Goal: Unclear

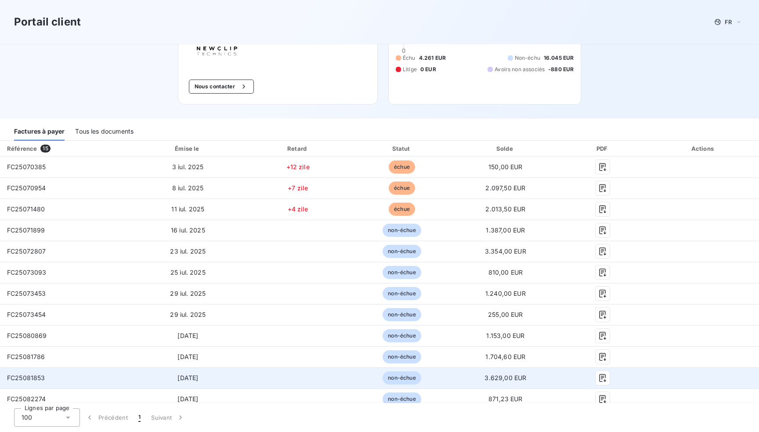
scroll to position [2, 0]
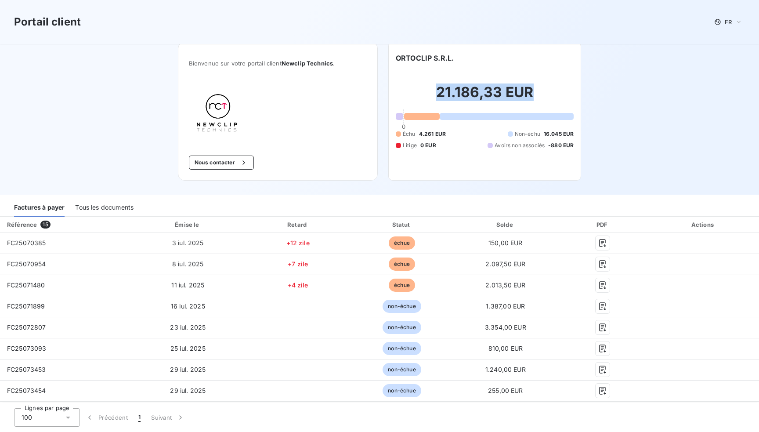
drag, startPoint x: 534, startPoint y: 90, endPoint x: 421, endPoint y: 95, distance: 113.8
click at [421, 95] on h2 "21.186,33 EUR" at bounding box center [485, 96] width 178 height 26
drag, startPoint x: 530, startPoint y: 91, endPoint x: 430, endPoint y: 93, distance: 100.5
click at [430, 93] on h2 "21.186,33 EUR" at bounding box center [485, 96] width 178 height 26
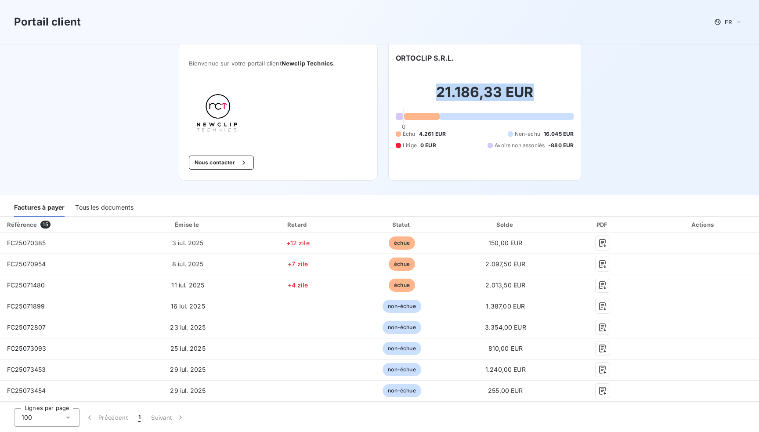
click at [430, 93] on h2 "21.186,33 EUR" at bounding box center [485, 96] width 178 height 26
drag, startPoint x: 430, startPoint y: 93, endPoint x: 506, endPoint y: 93, distance: 75.9
click at [506, 93] on h2 "21.186,33 EUR" at bounding box center [485, 96] width 178 height 26
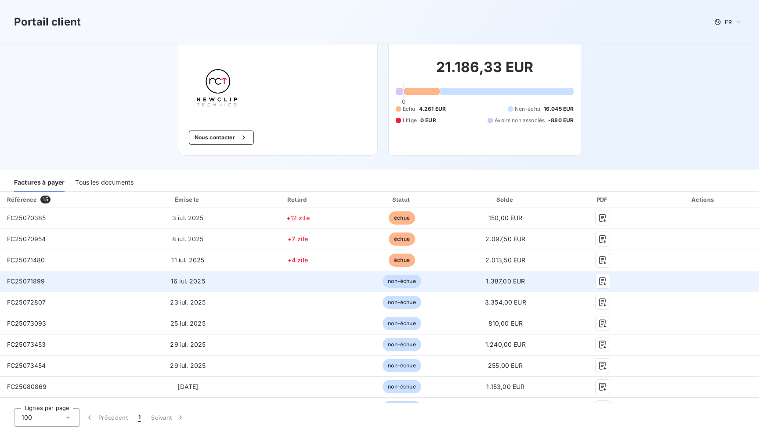
scroll to position [46, 0]
